Goal: Task Accomplishment & Management: Manage account settings

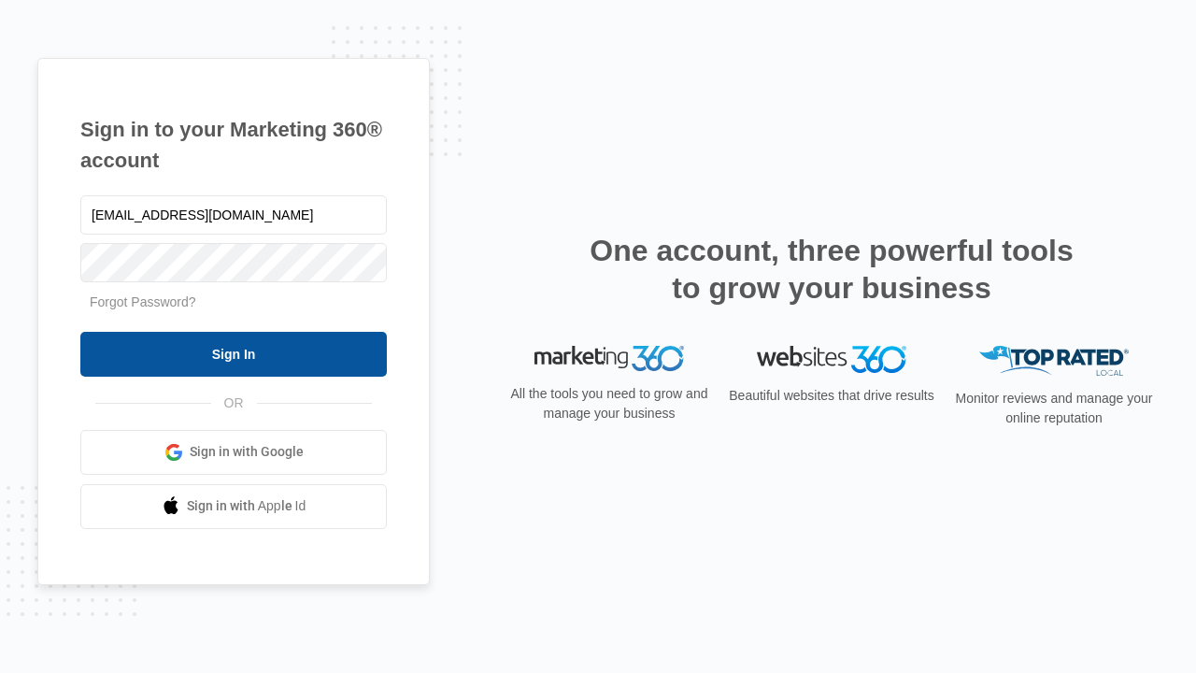
click at [234, 353] on input "Sign In" at bounding box center [233, 354] width 306 height 45
